Goal: Information Seeking & Learning: Learn about a topic

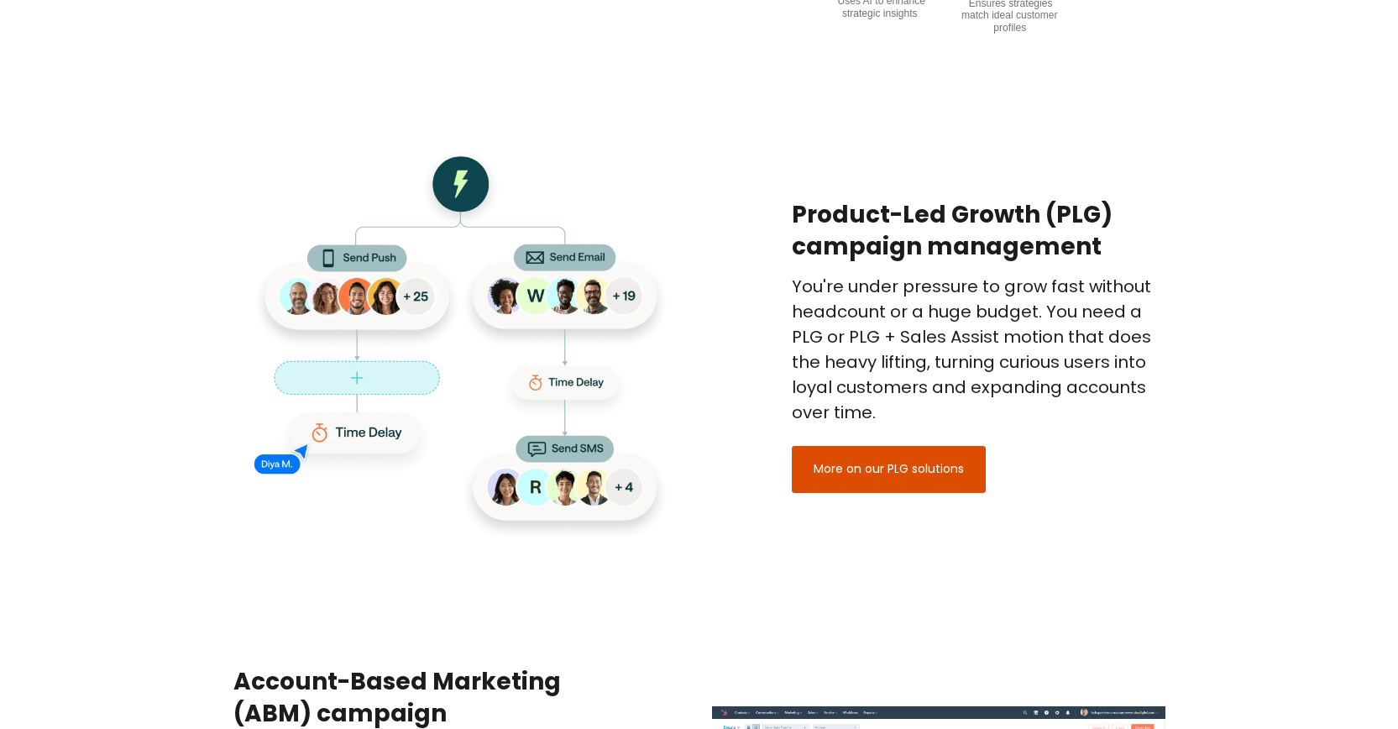
scroll to position [1830, 0]
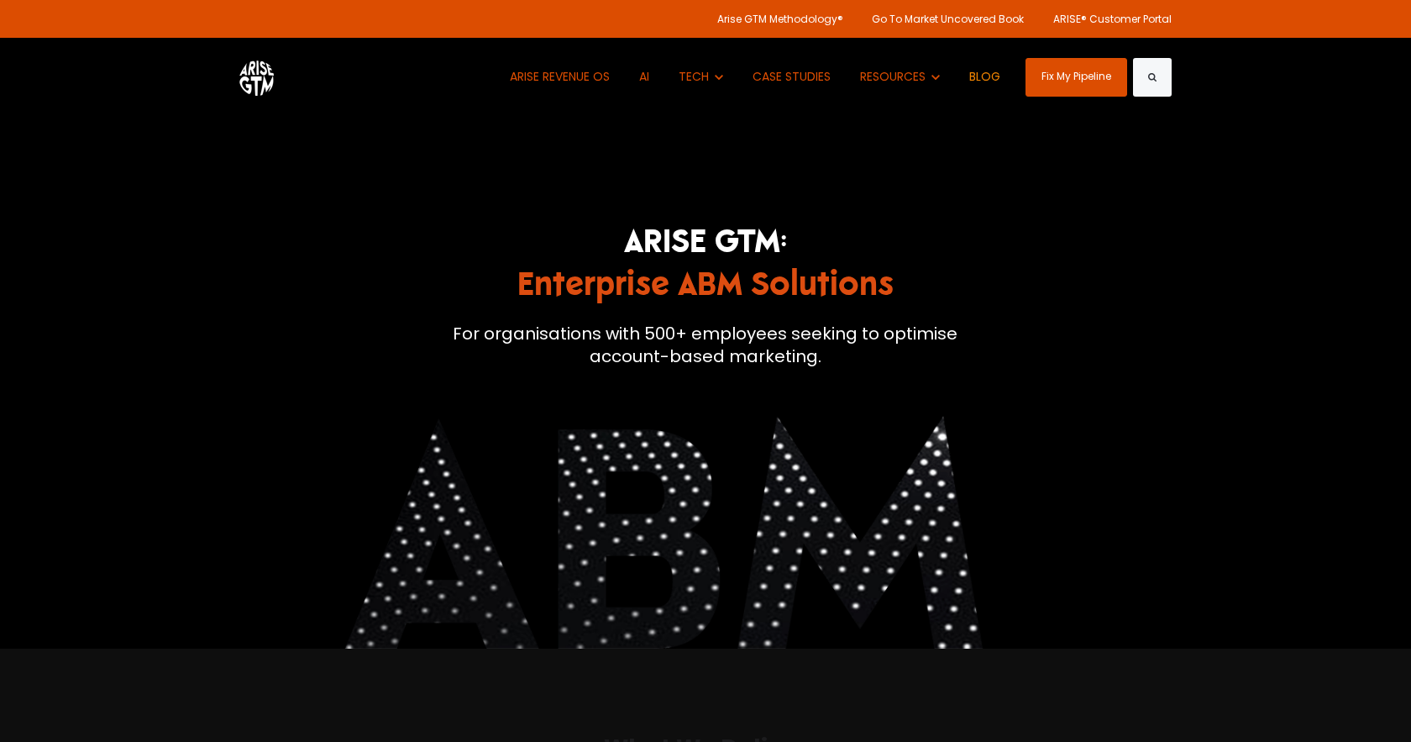
click at [978, 77] on link "BLOG" at bounding box center [985, 77] width 56 height 78
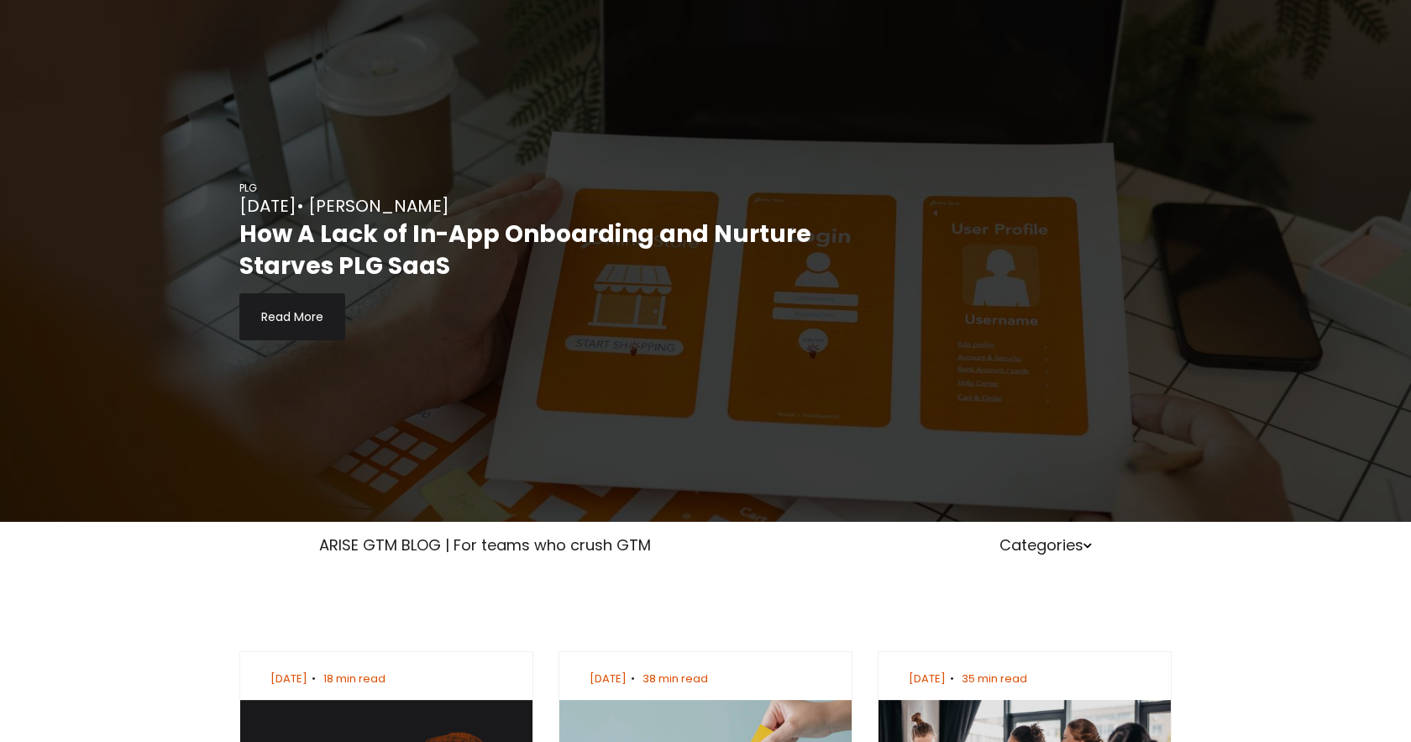
scroll to position [491, 0]
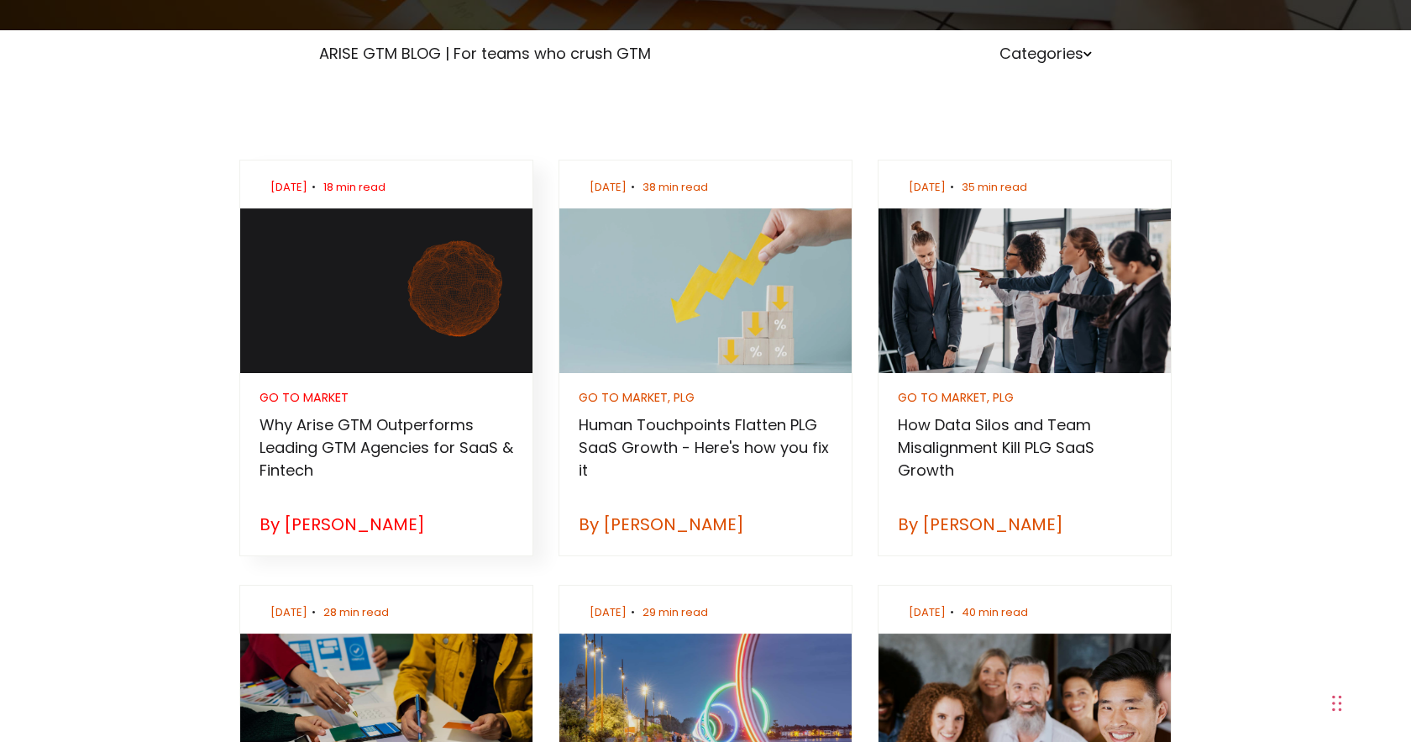
click at [369, 315] on img at bounding box center [386, 290] width 292 height 165
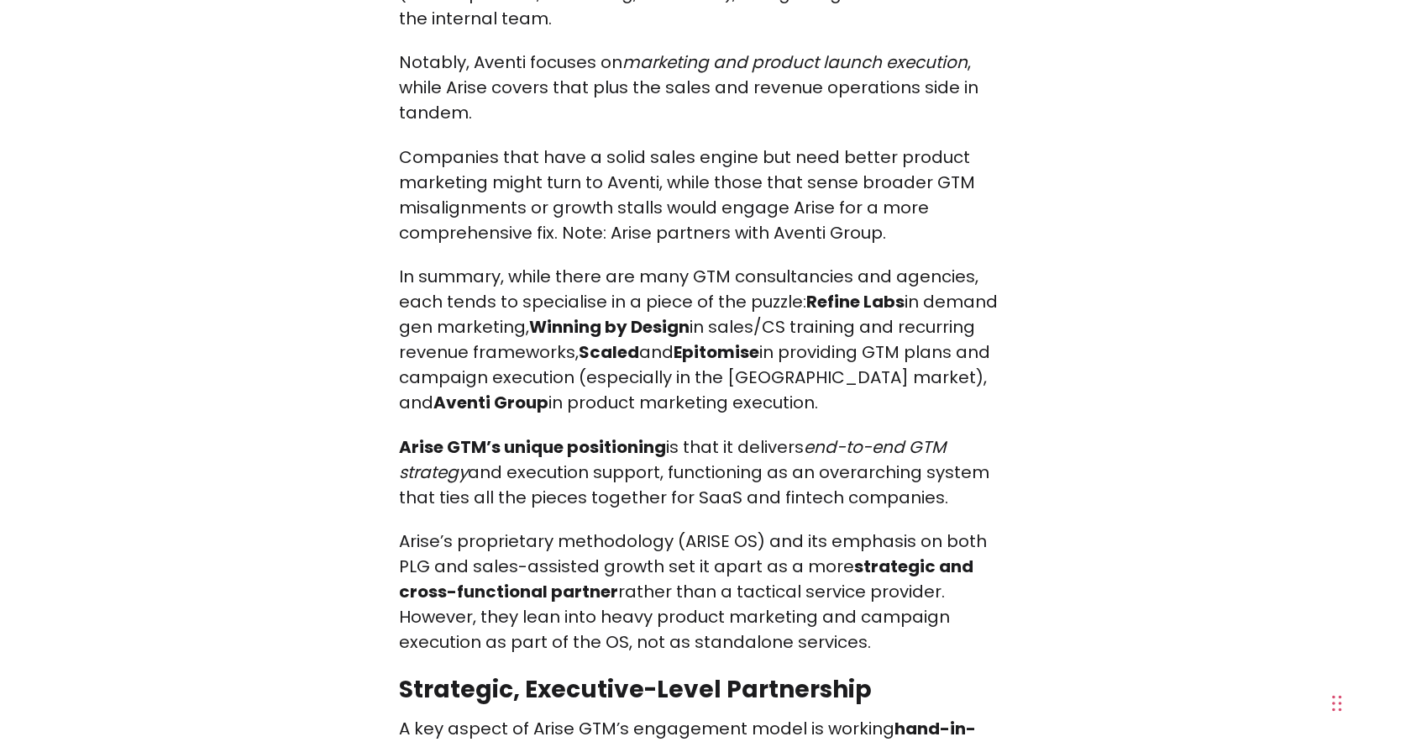
scroll to position [8434, 0]
